Goal: Information Seeking & Learning: Learn about a topic

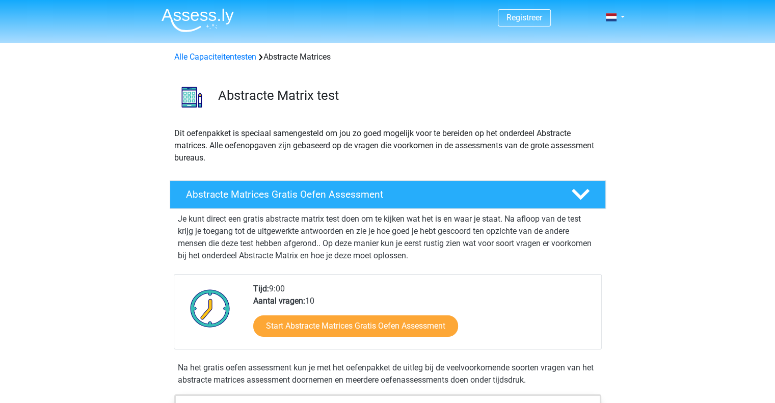
scroll to position [102, 0]
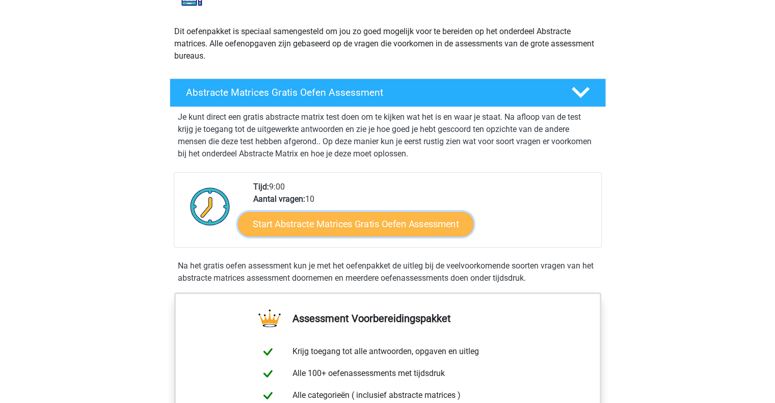
click at [334, 224] on link "Start Abstracte Matrices Gratis Oefen Assessment" at bounding box center [355, 224] width 235 height 24
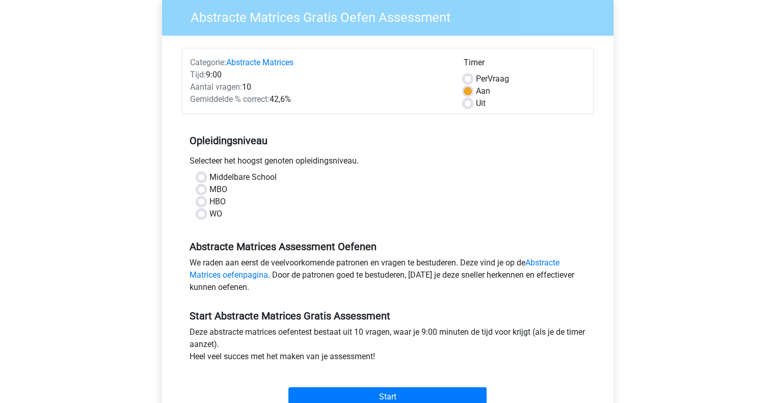
scroll to position [102, 0]
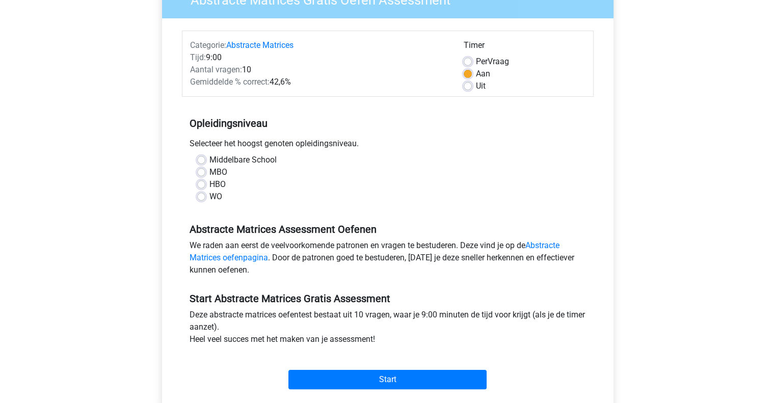
click at [209, 187] on label "HBO" at bounding box center [217, 184] width 16 height 12
click at [201, 187] on input "HBO" at bounding box center [201, 183] width 8 height 10
radio input "true"
click at [205, 186] on div "HBO" at bounding box center [387, 184] width 381 height 12
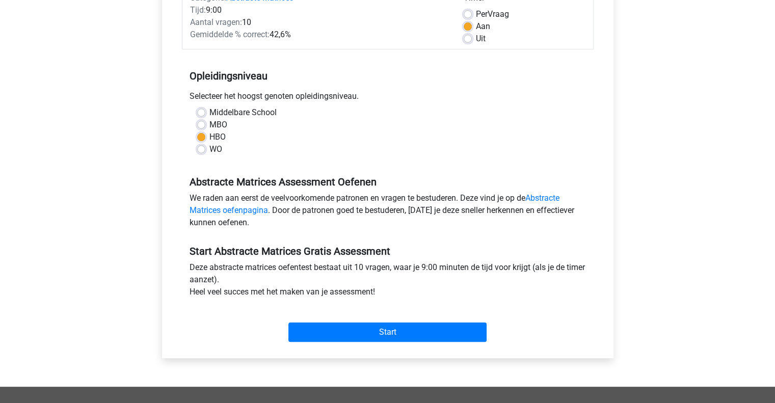
scroll to position [204, 0]
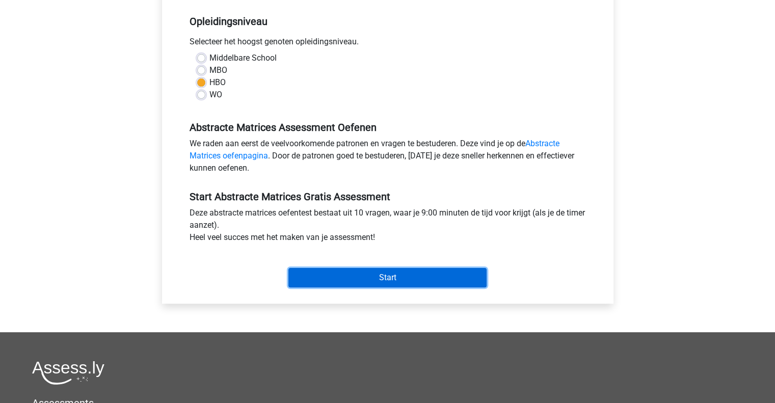
click at [360, 280] on input "Start" at bounding box center [387, 277] width 198 height 19
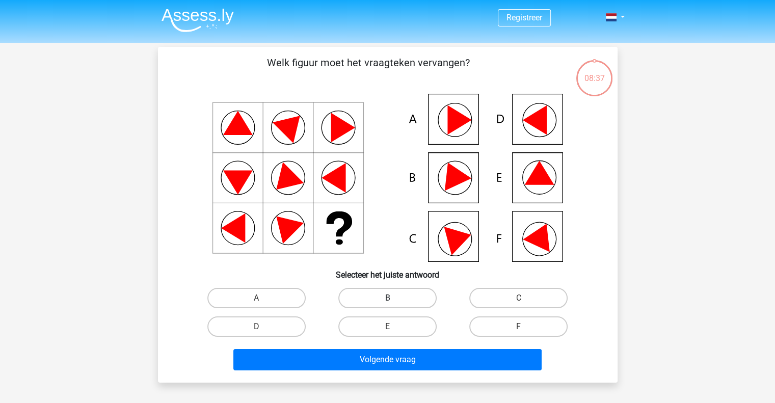
click at [403, 294] on label "B" at bounding box center [387, 298] width 98 height 20
click at [394, 298] on input "B" at bounding box center [390, 301] width 7 height 7
radio input "true"
click at [284, 326] on label "D" at bounding box center [256, 327] width 98 height 20
click at [263, 327] on input "D" at bounding box center [259, 330] width 7 height 7
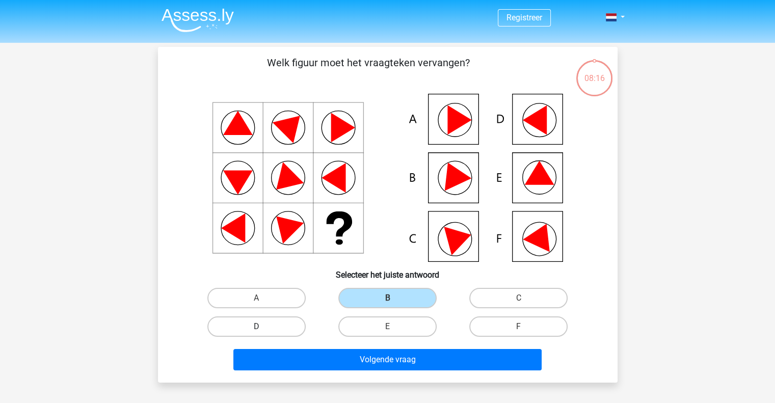
radio input "true"
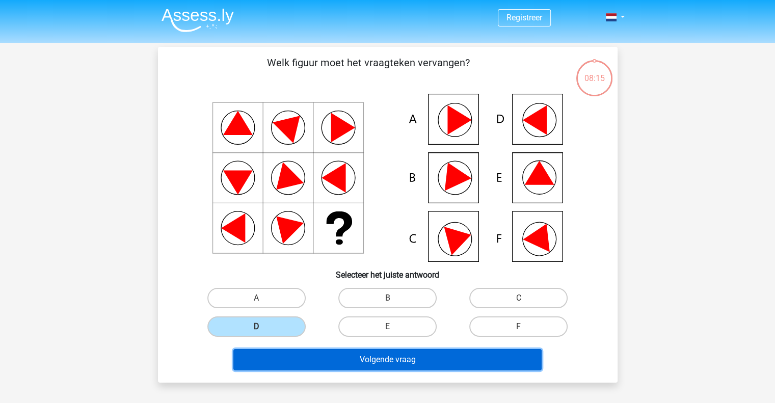
click at [332, 358] on button "Volgende vraag" at bounding box center [387, 359] width 308 height 21
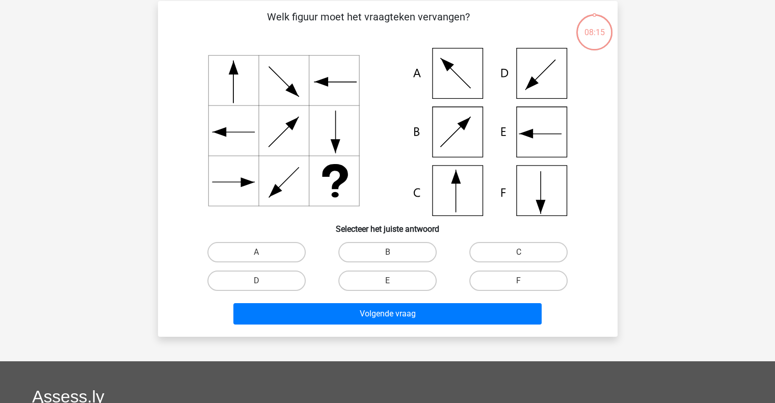
scroll to position [47, 0]
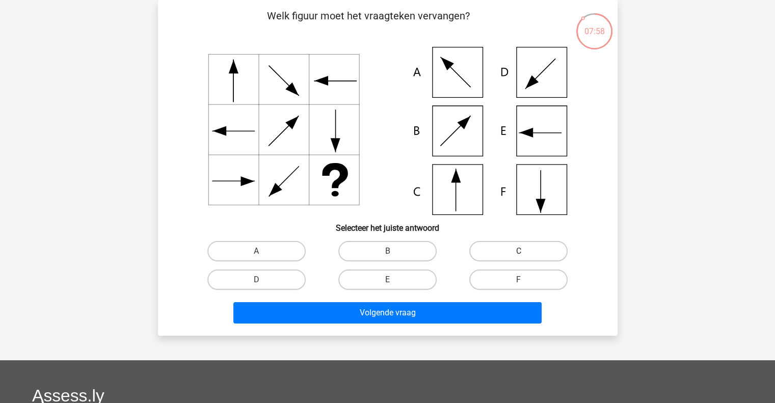
click at [522, 251] on label "C" at bounding box center [518, 251] width 98 height 20
click at [522, 251] on input "C" at bounding box center [522, 254] width 7 height 7
radio input "true"
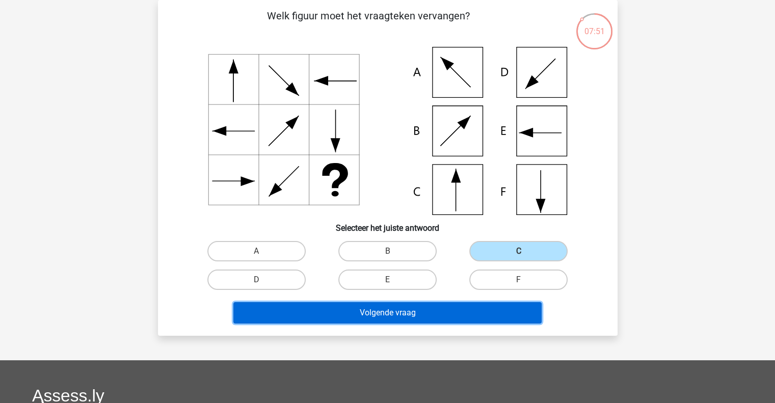
click at [387, 312] on button "Volgende vraag" at bounding box center [387, 312] width 308 height 21
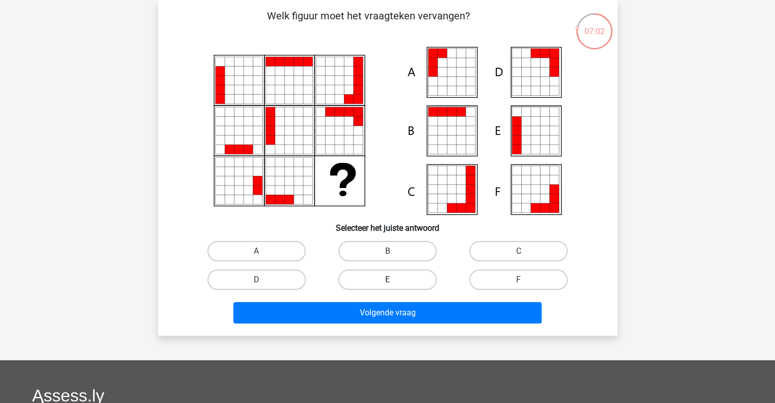
click at [408, 280] on label "E" at bounding box center [387, 280] width 98 height 20
click at [394, 280] on input "E" at bounding box center [390, 283] width 7 height 7
radio input "true"
click at [259, 248] on label "A" at bounding box center [256, 251] width 98 height 20
click at [259, 251] on input "A" at bounding box center [259, 254] width 7 height 7
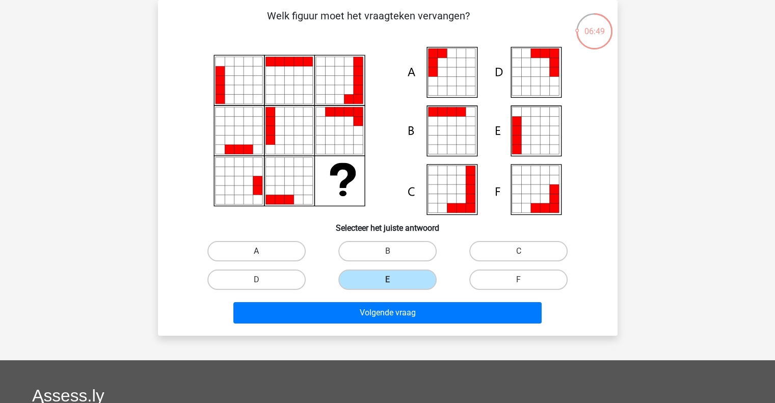
radio input "true"
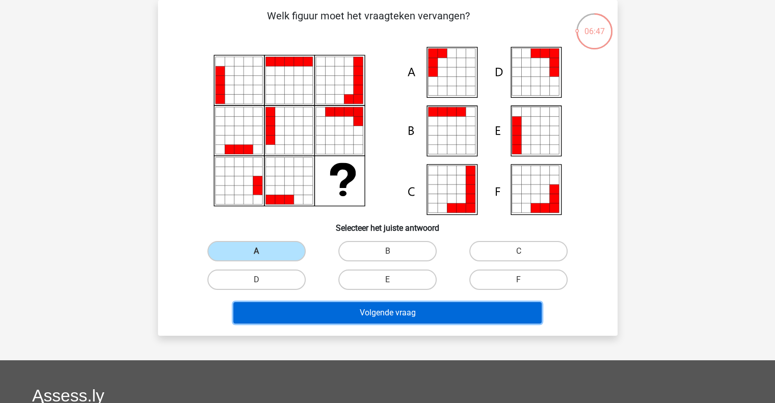
click at [387, 317] on button "Volgende vraag" at bounding box center [387, 312] width 308 height 21
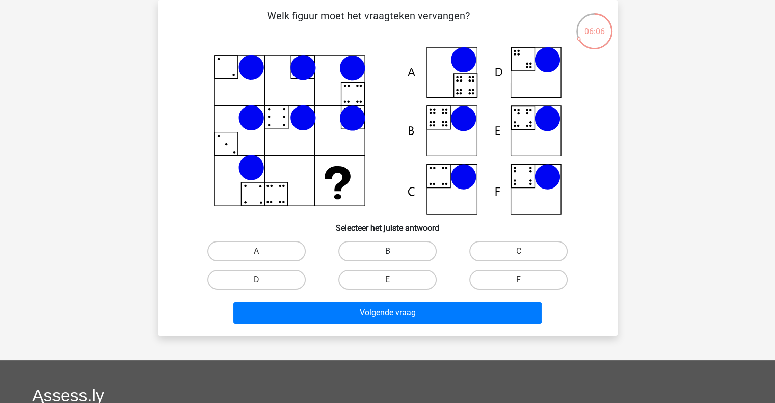
click at [405, 254] on label "B" at bounding box center [387, 251] width 98 height 20
click at [394, 254] on input "B" at bounding box center [390, 254] width 7 height 7
radio input "true"
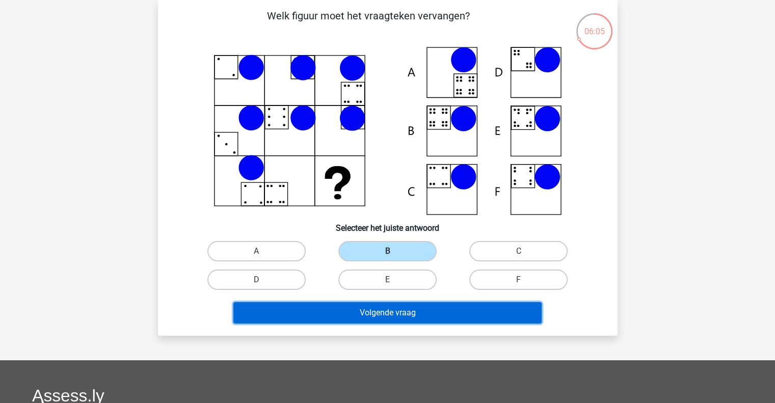
click at [422, 320] on button "Volgende vraag" at bounding box center [387, 312] width 308 height 21
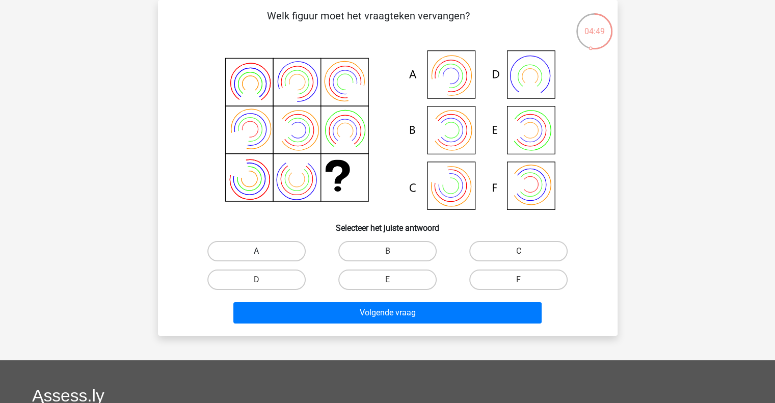
click at [272, 249] on label "A" at bounding box center [256, 251] width 98 height 20
click at [263, 251] on input "A" at bounding box center [259, 254] width 7 height 7
radio input "true"
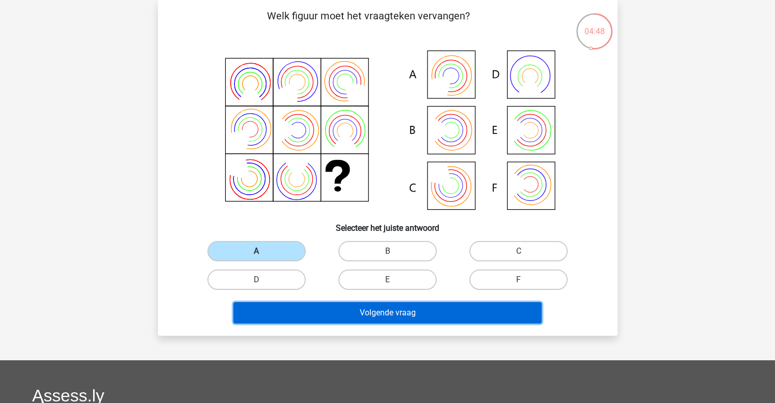
click at [343, 318] on button "Volgende vraag" at bounding box center [387, 312] width 308 height 21
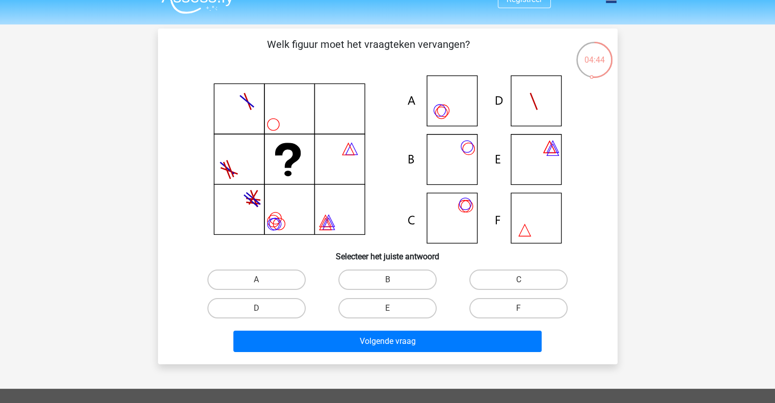
scroll to position [69, 0]
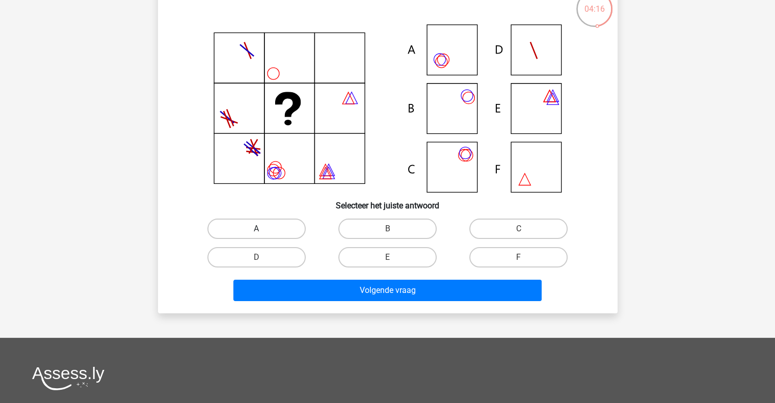
click at [263, 229] on label "A" at bounding box center [256, 229] width 98 height 20
click at [263, 229] on input "A" at bounding box center [259, 232] width 7 height 7
radio input "true"
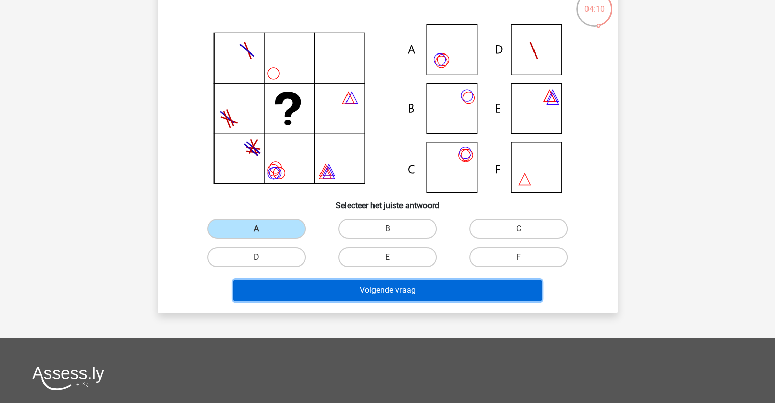
click at [430, 295] on button "Volgende vraag" at bounding box center [387, 290] width 308 height 21
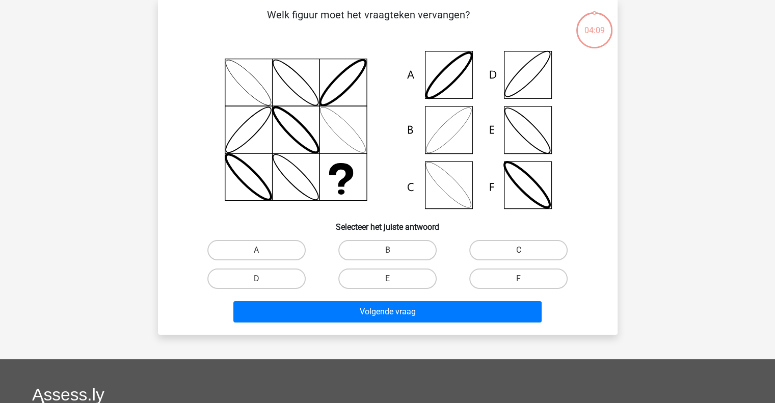
scroll to position [47, 0]
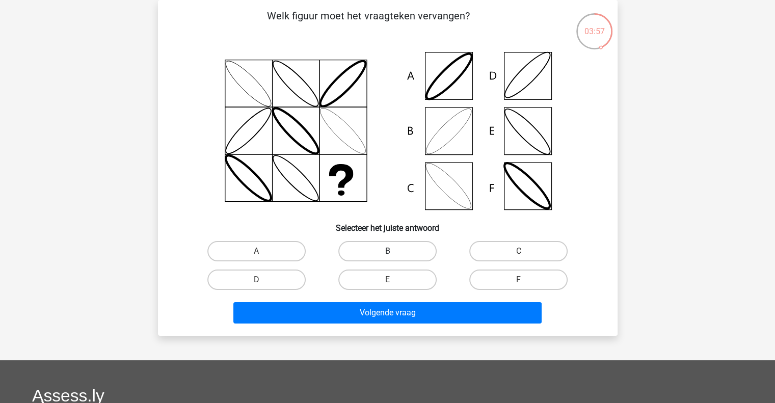
click at [416, 251] on label "B" at bounding box center [387, 251] width 98 height 20
click at [394, 251] on input "B" at bounding box center [390, 254] width 7 height 7
radio input "true"
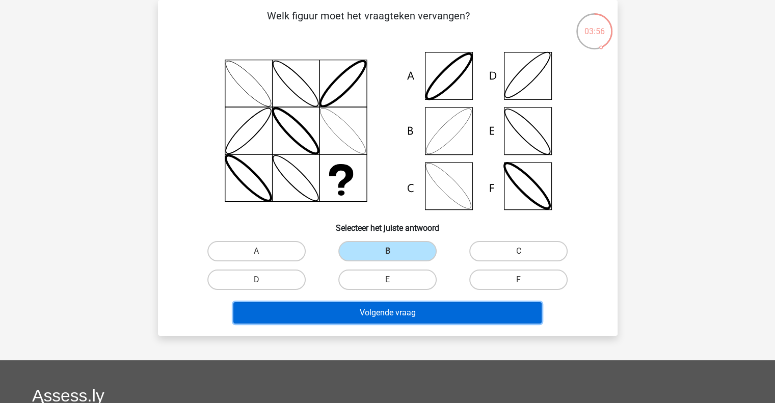
click at [354, 311] on button "Volgende vraag" at bounding box center [387, 312] width 308 height 21
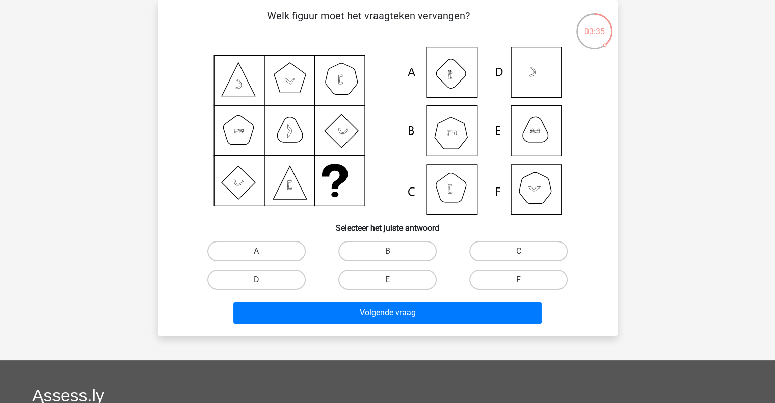
click at [605, 297] on div "Welk figuur moet het vraagteken vervangen?" at bounding box center [388, 168] width 452 height 320
click at [502, 282] on label "F" at bounding box center [518, 280] width 98 height 20
click at [519, 282] on input "F" at bounding box center [522, 283] width 7 height 7
radio input "true"
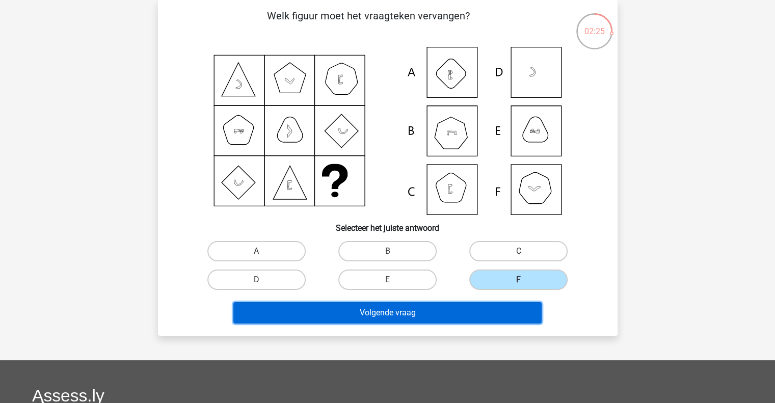
click at [496, 313] on button "Volgende vraag" at bounding box center [387, 312] width 308 height 21
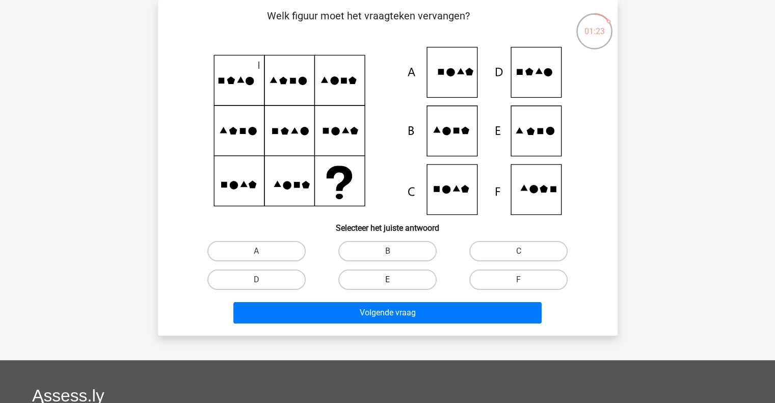
click at [404, 272] on label "E" at bounding box center [387, 280] width 98 height 20
click at [394, 280] on input "E" at bounding box center [390, 283] width 7 height 7
radio input "true"
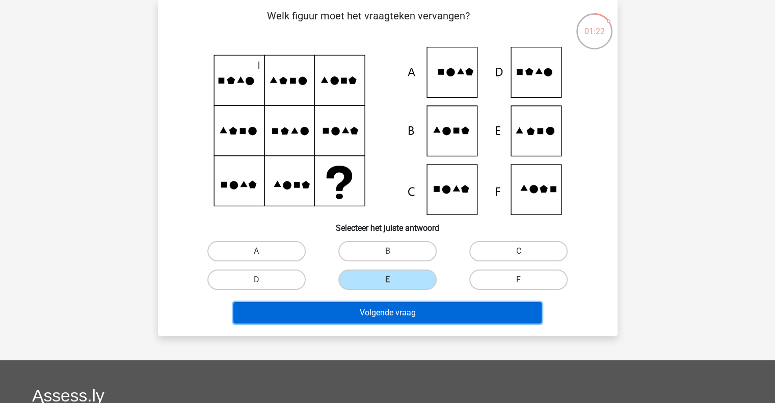
click at [415, 318] on button "Volgende vraag" at bounding box center [387, 312] width 308 height 21
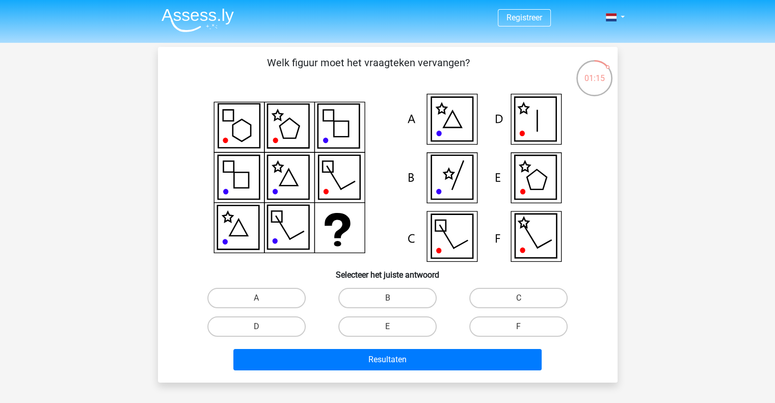
scroll to position [51, 0]
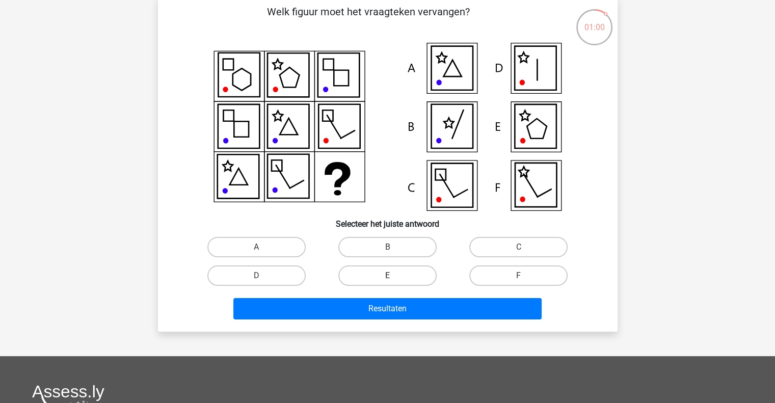
click at [356, 279] on label "E" at bounding box center [387, 276] width 98 height 20
click at [387, 279] on input "E" at bounding box center [390, 279] width 7 height 7
radio input "true"
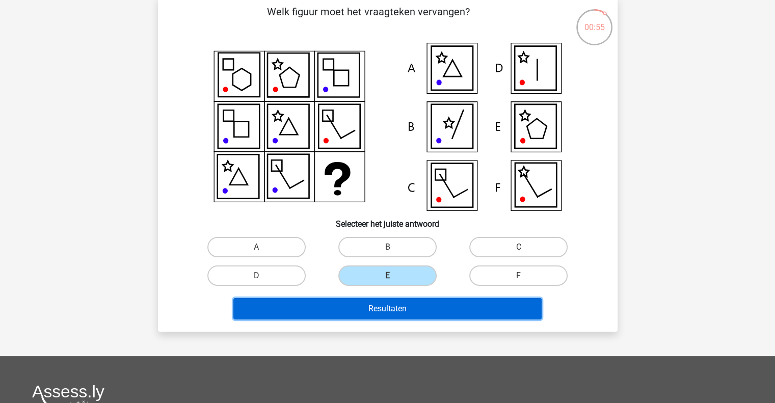
click at [355, 307] on button "Resultaten" at bounding box center [387, 308] width 308 height 21
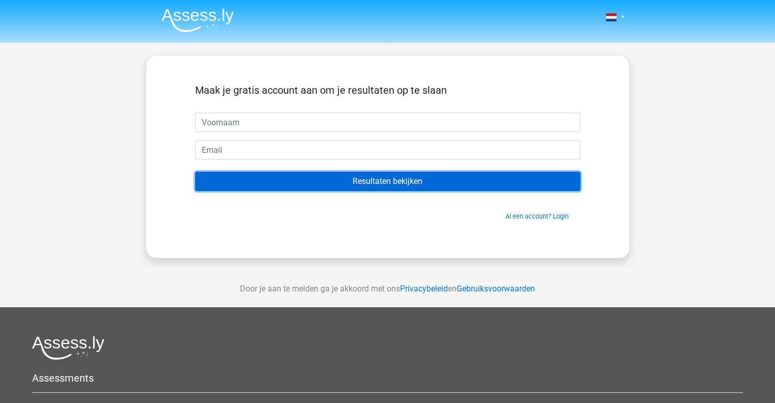
click at [280, 172] on input "Resultaten bekijken" at bounding box center [387, 181] width 385 height 19
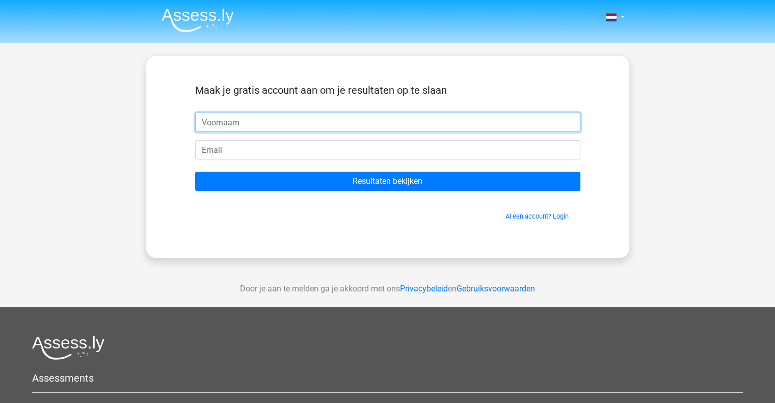
click at [220, 125] on input "text" at bounding box center [387, 122] width 385 height 19
type input "dilaff"
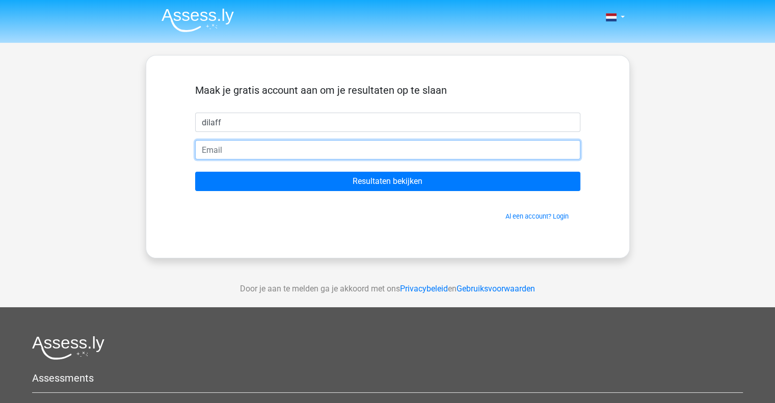
click at [238, 149] on input "email" at bounding box center [387, 149] width 385 height 19
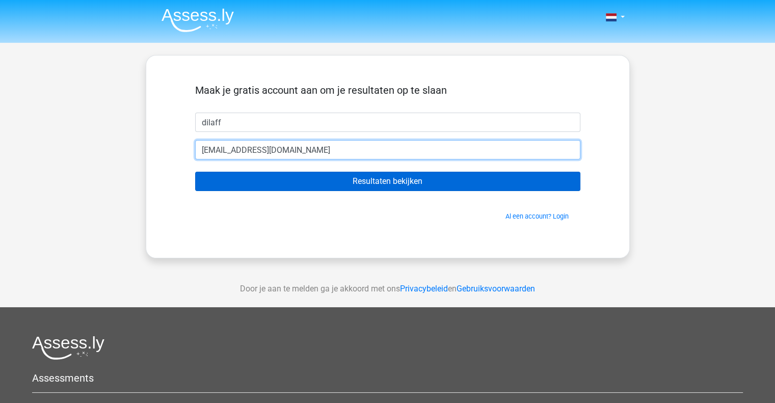
type input "[EMAIL_ADDRESS][DOMAIN_NAME]"
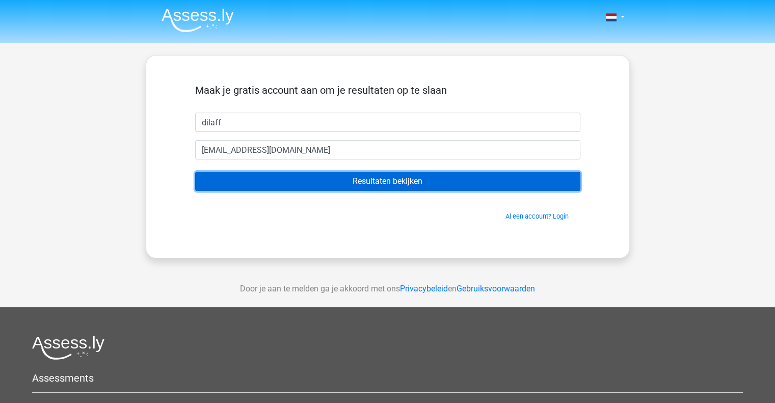
click at [290, 175] on input "Resultaten bekijken" at bounding box center [387, 181] width 385 height 19
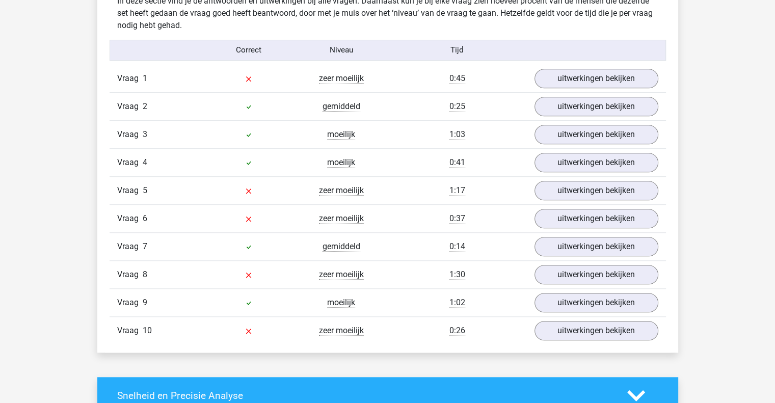
scroll to position [816, 0]
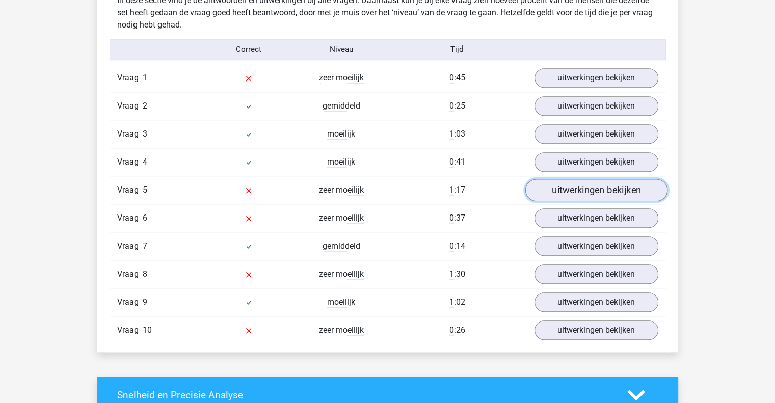
click at [579, 186] on link "uitwerkingen bekijken" at bounding box center [596, 190] width 142 height 22
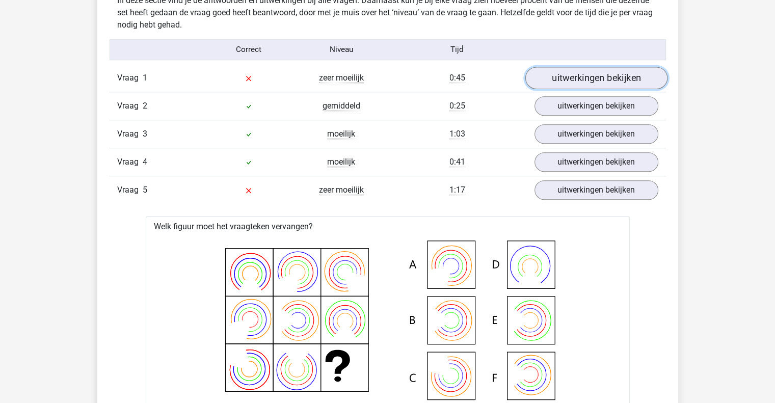
click at [580, 81] on link "uitwerkingen bekijken" at bounding box center [596, 78] width 142 height 22
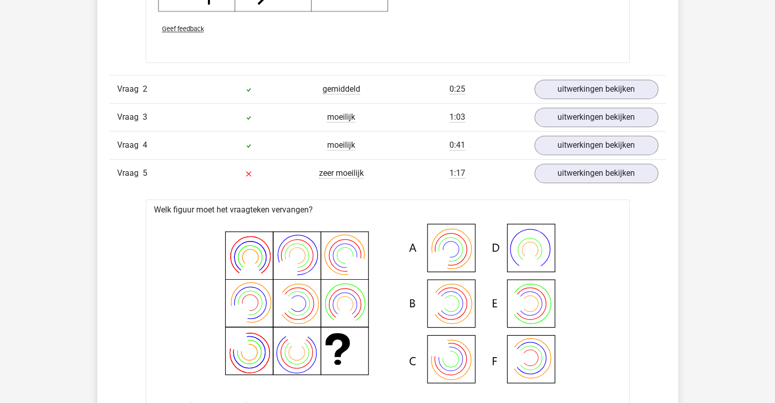
scroll to position [1529, 0]
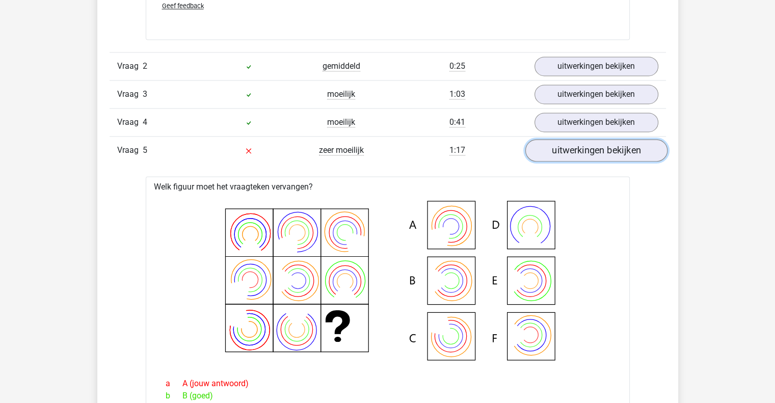
click at [567, 146] on link "uitwerkingen bekijken" at bounding box center [596, 151] width 142 height 22
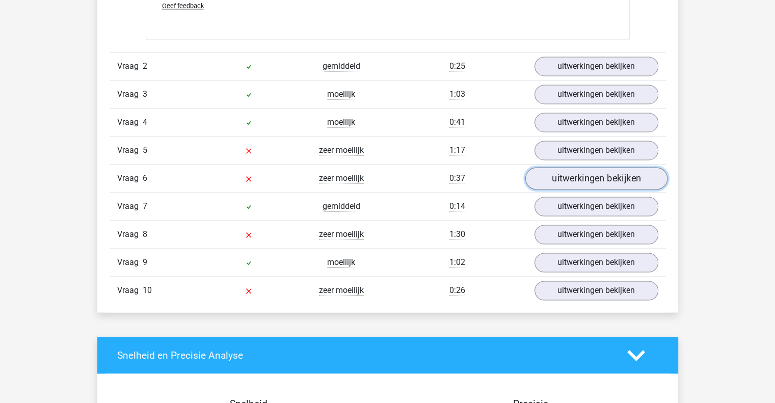
click at [570, 183] on link "uitwerkingen bekijken" at bounding box center [596, 179] width 142 height 22
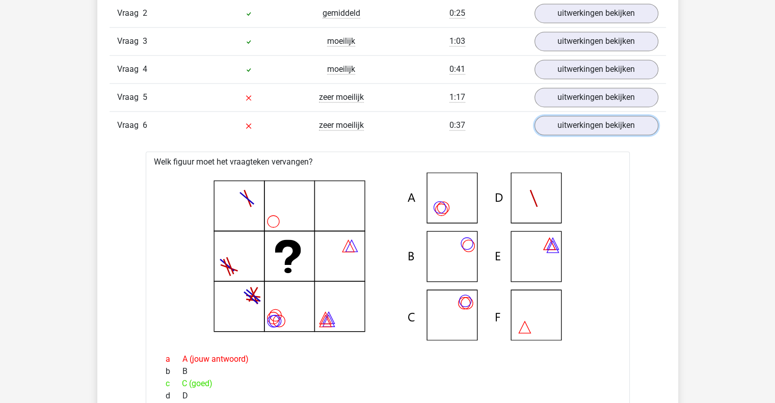
scroll to position [1580, 0]
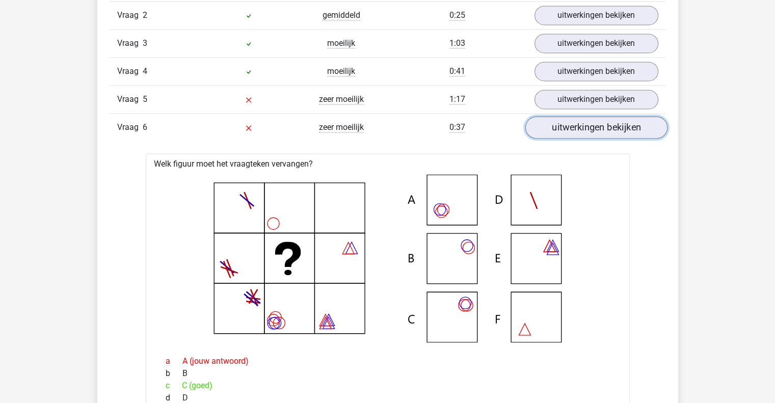
click at [577, 129] on link "uitwerkingen bekijken" at bounding box center [596, 128] width 142 height 22
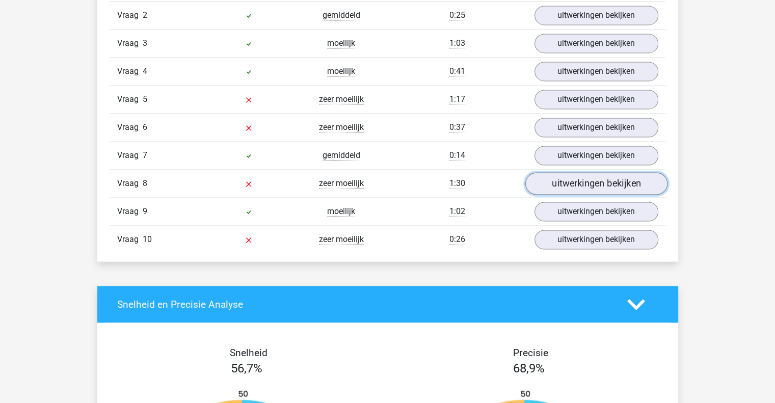
click at [559, 182] on link "uitwerkingen bekijken" at bounding box center [596, 184] width 142 height 22
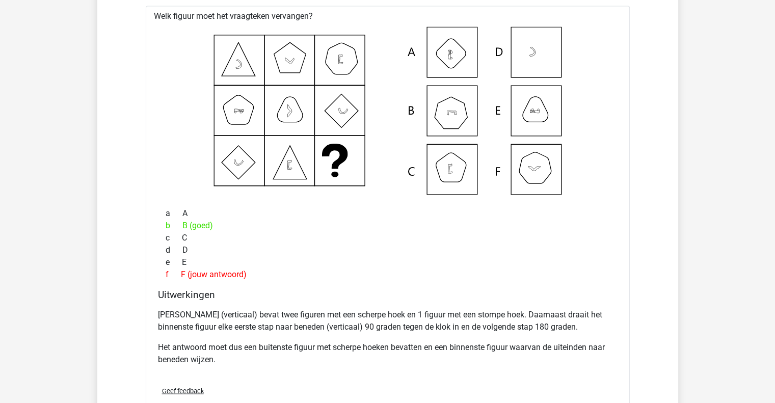
scroll to position [1733, 0]
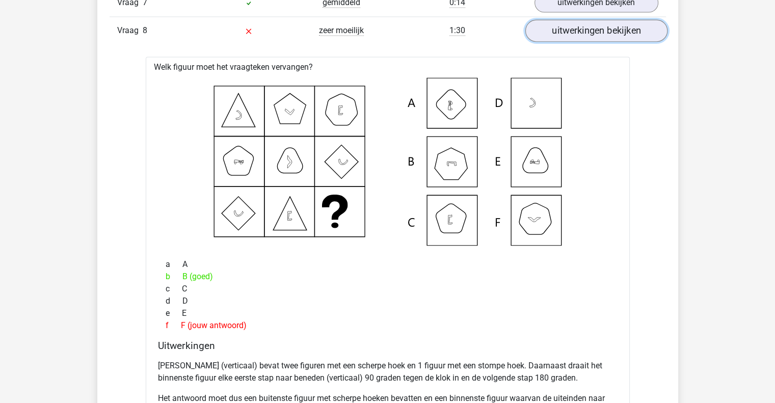
click at [596, 23] on link "uitwerkingen bekijken" at bounding box center [596, 31] width 142 height 22
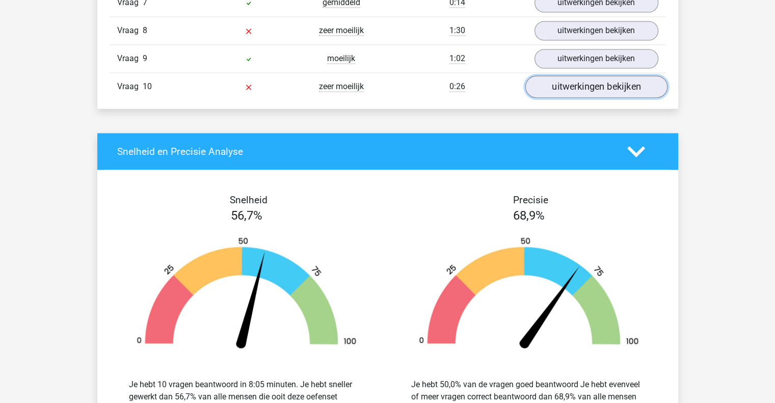
click at [626, 86] on link "uitwerkingen bekijken" at bounding box center [596, 87] width 142 height 22
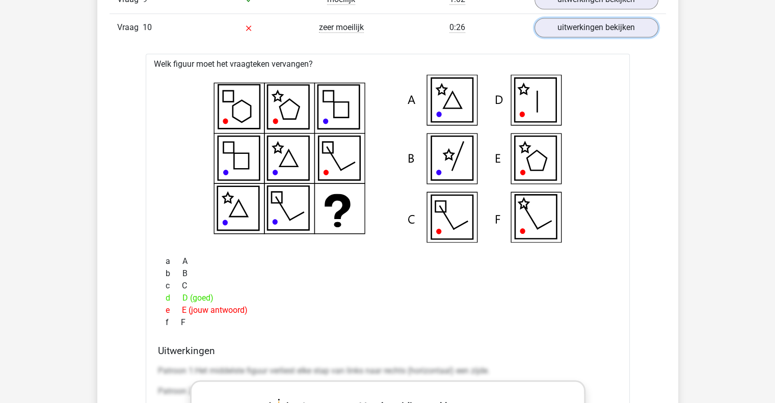
scroll to position [1784, 0]
